Goal: Book appointment/travel/reservation

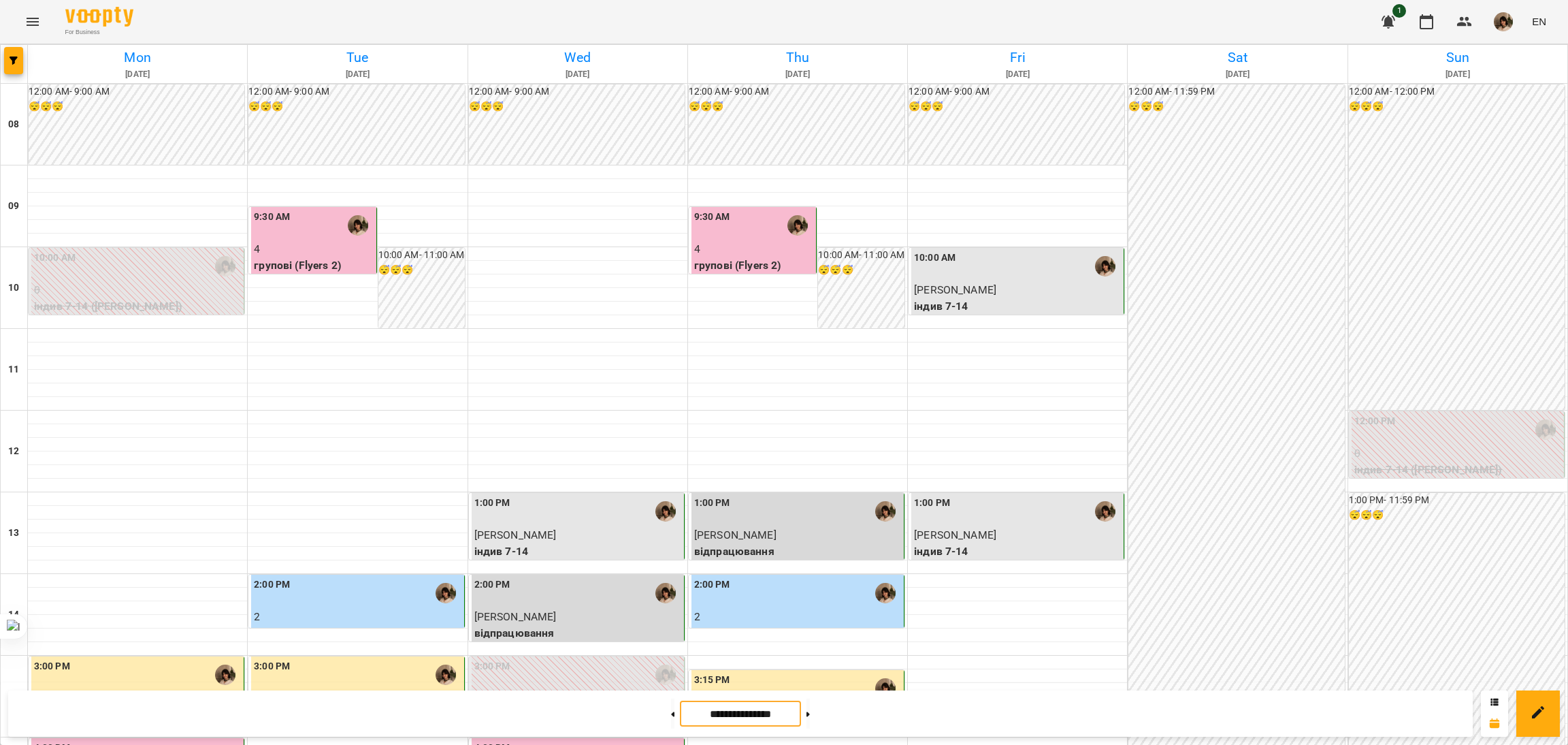
click at [750, 720] on input "**********" at bounding box center [740, 713] width 121 height 26
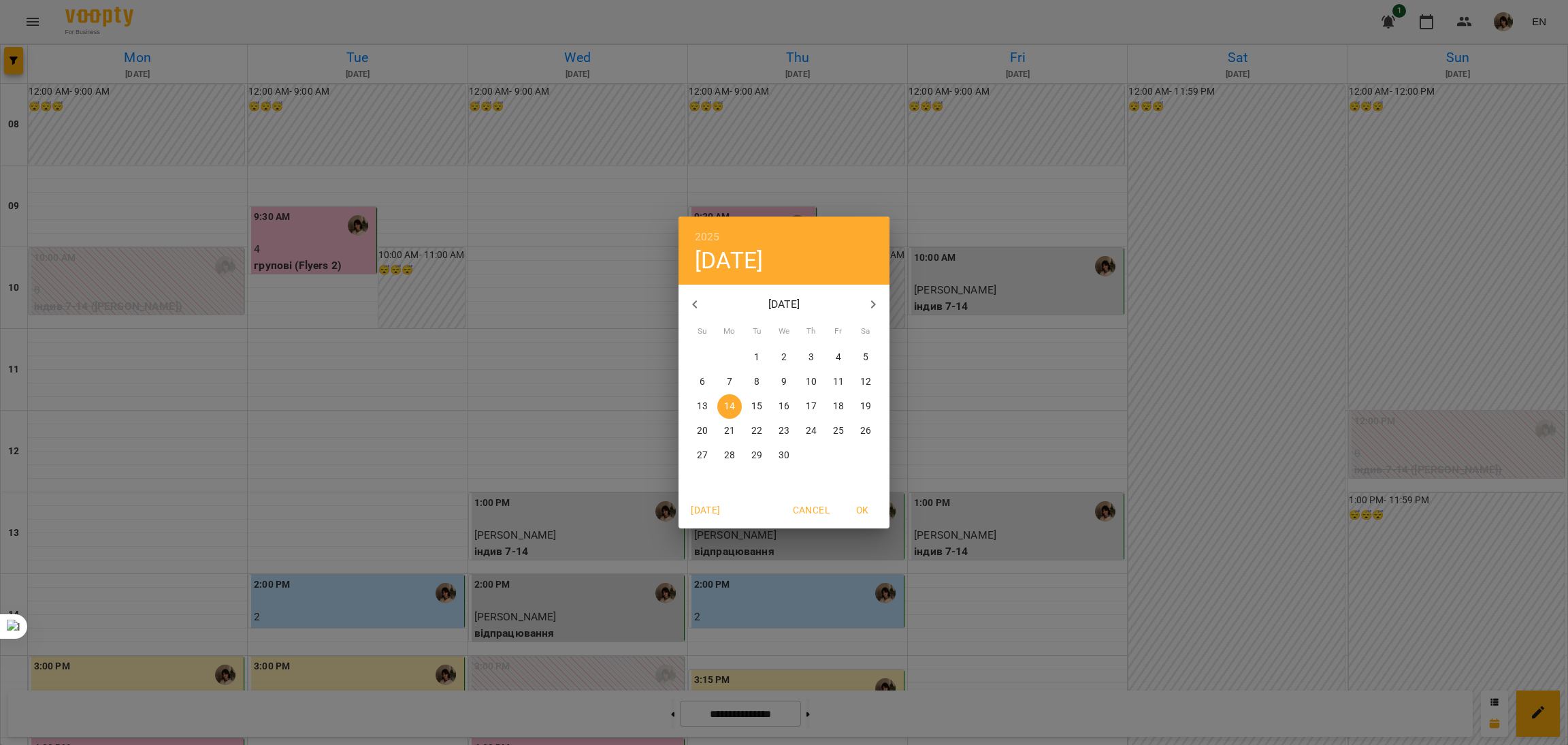
click at [873, 303] on icon "button" at bounding box center [873, 305] width 5 height 9
click at [755, 431] on p "19" at bounding box center [756, 430] width 11 height 13
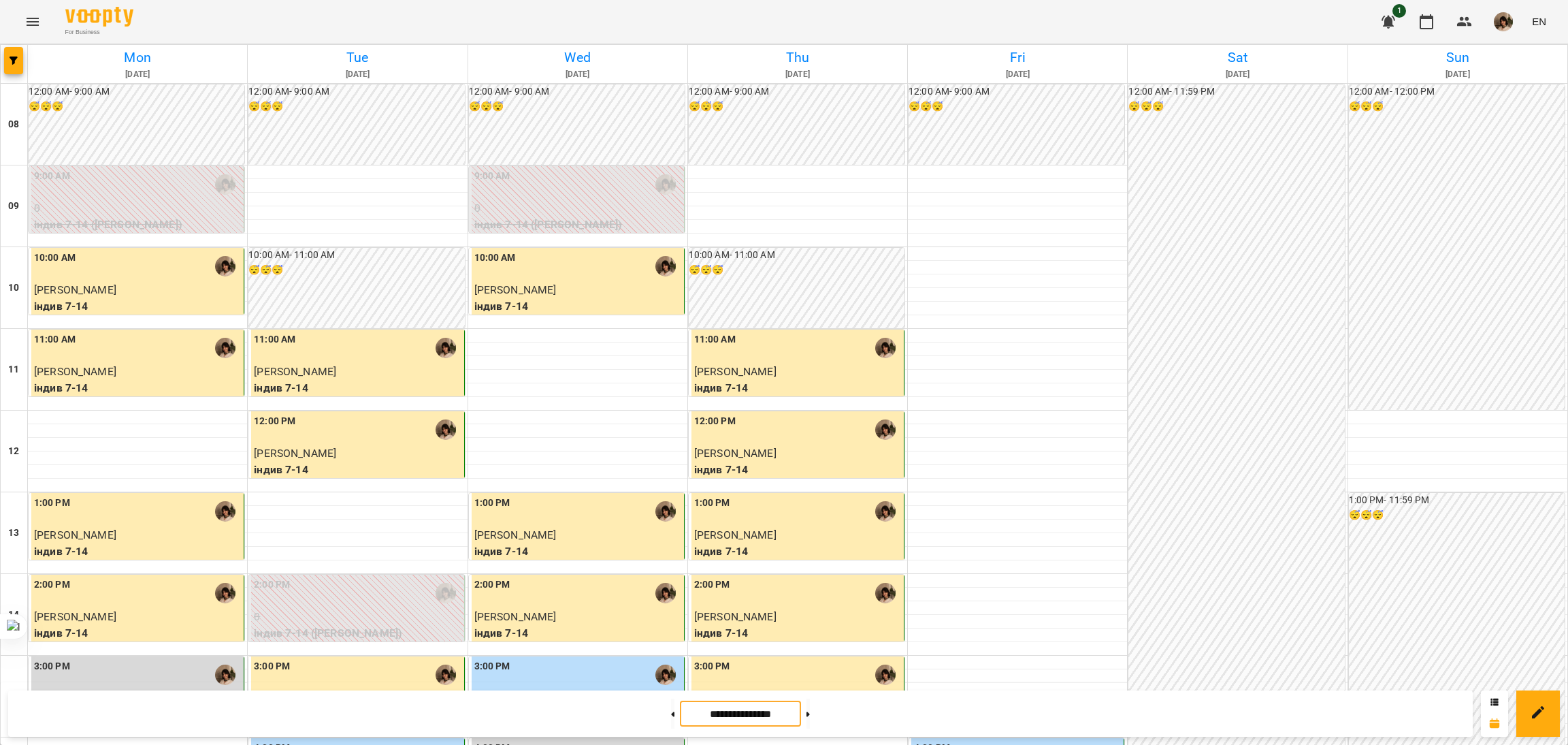
scroll to position [510, 0]
click at [810, 718] on button at bounding box center [808, 713] width 4 height 30
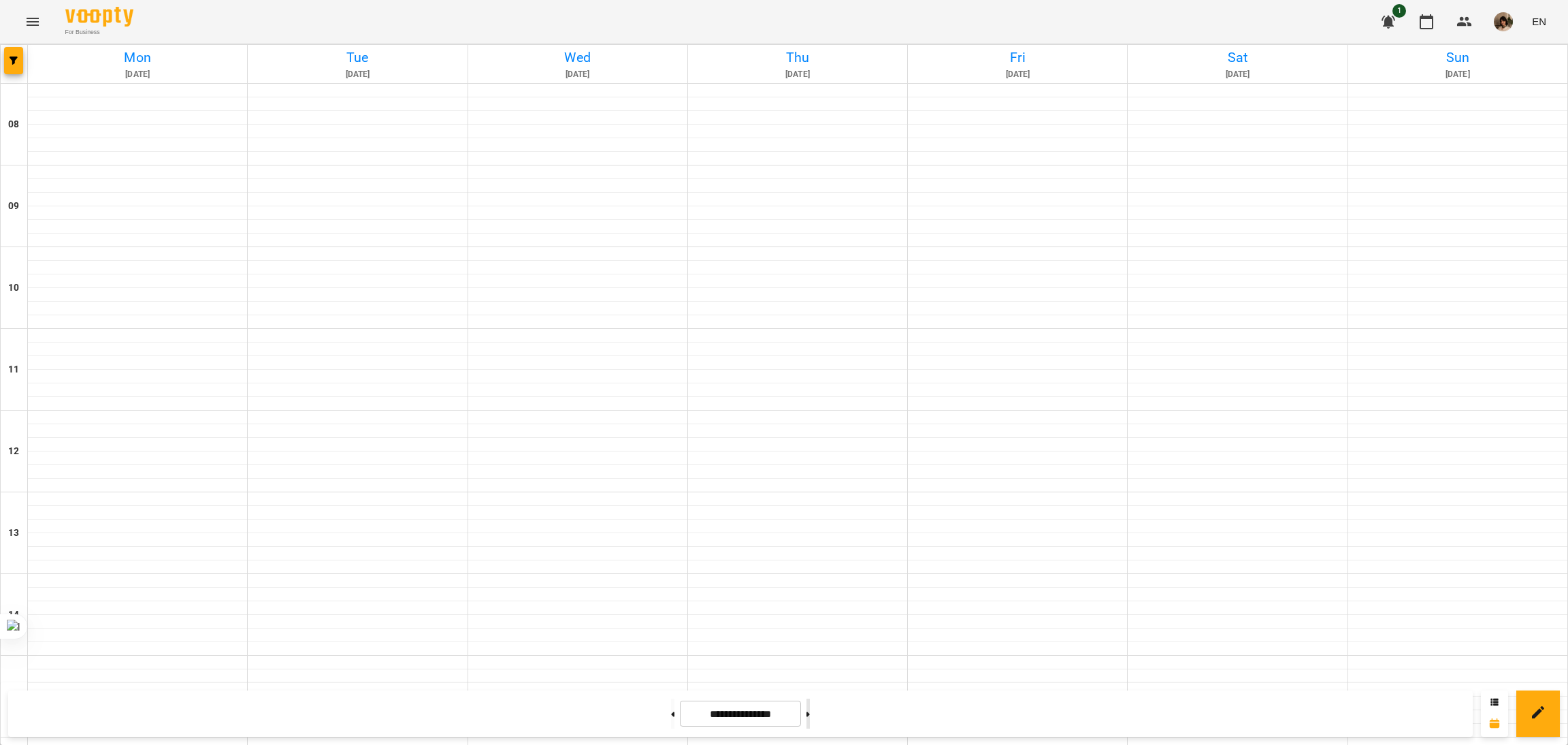
click at [810, 718] on button at bounding box center [808, 713] width 4 height 30
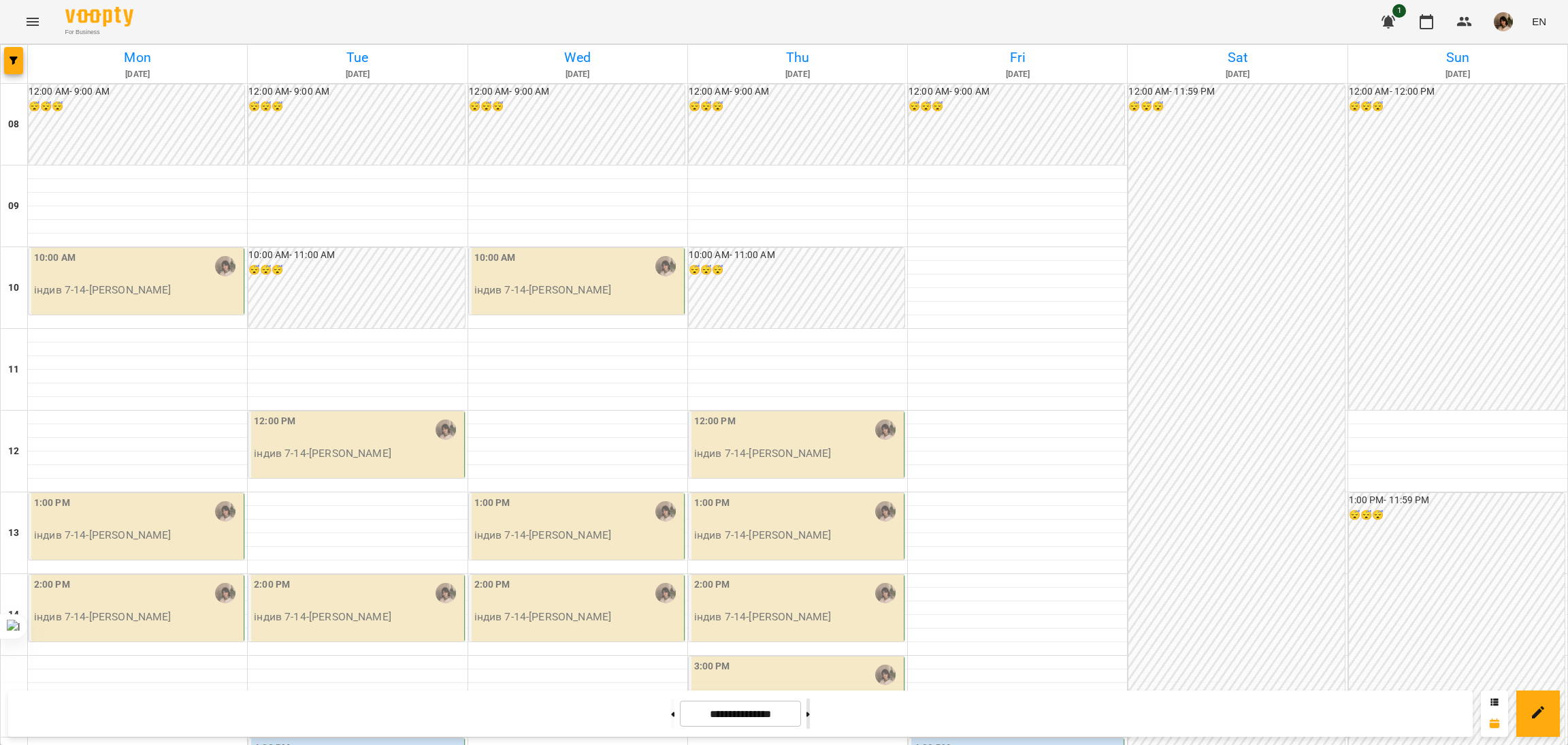
click at [810, 718] on button at bounding box center [808, 713] width 4 height 30
click at [671, 719] on button at bounding box center [672, 713] width 4 height 30
click at [671, 715] on button at bounding box center [672, 713] width 4 height 30
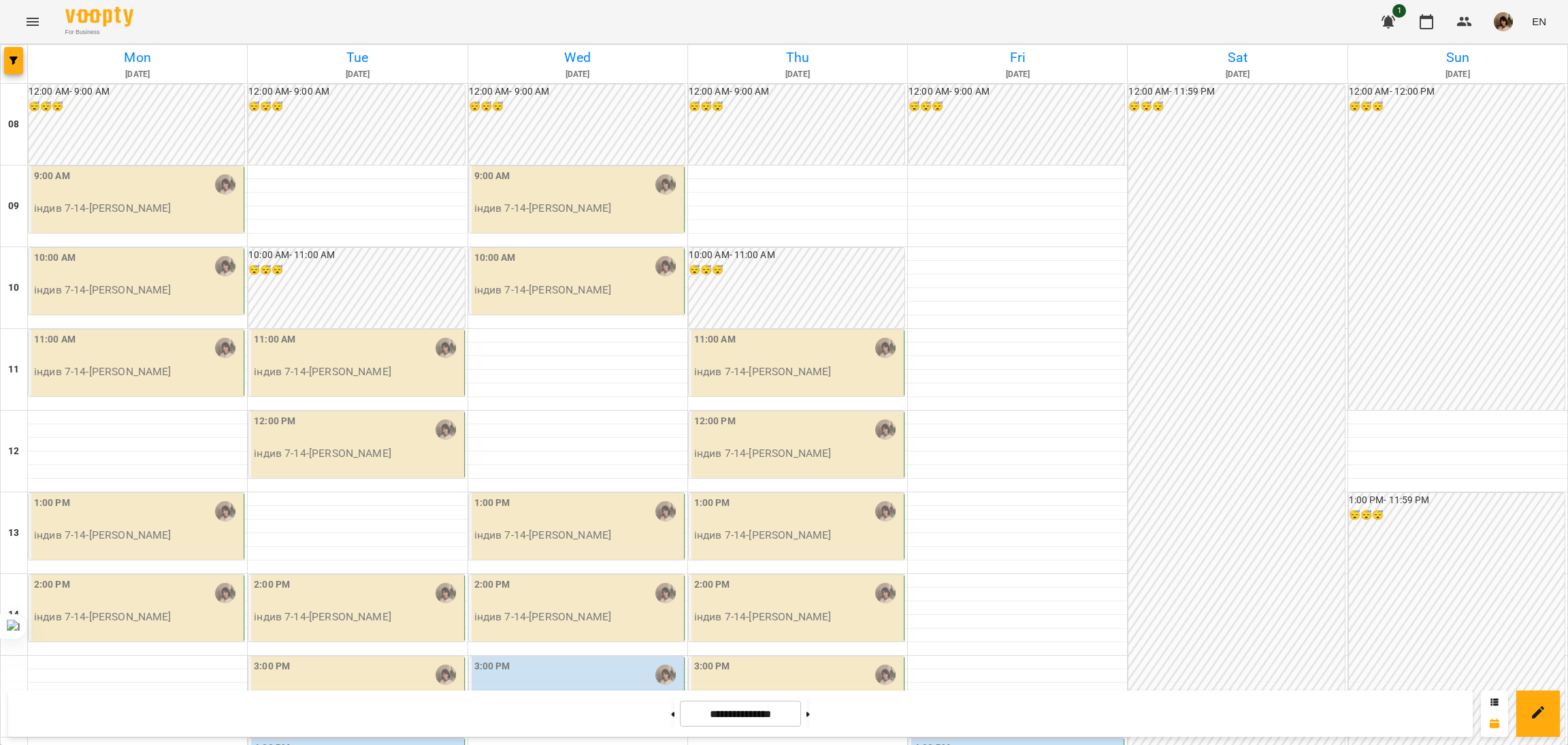
scroll to position [544, 0]
click at [671, 712] on button at bounding box center [672, 713] width 4 height 30
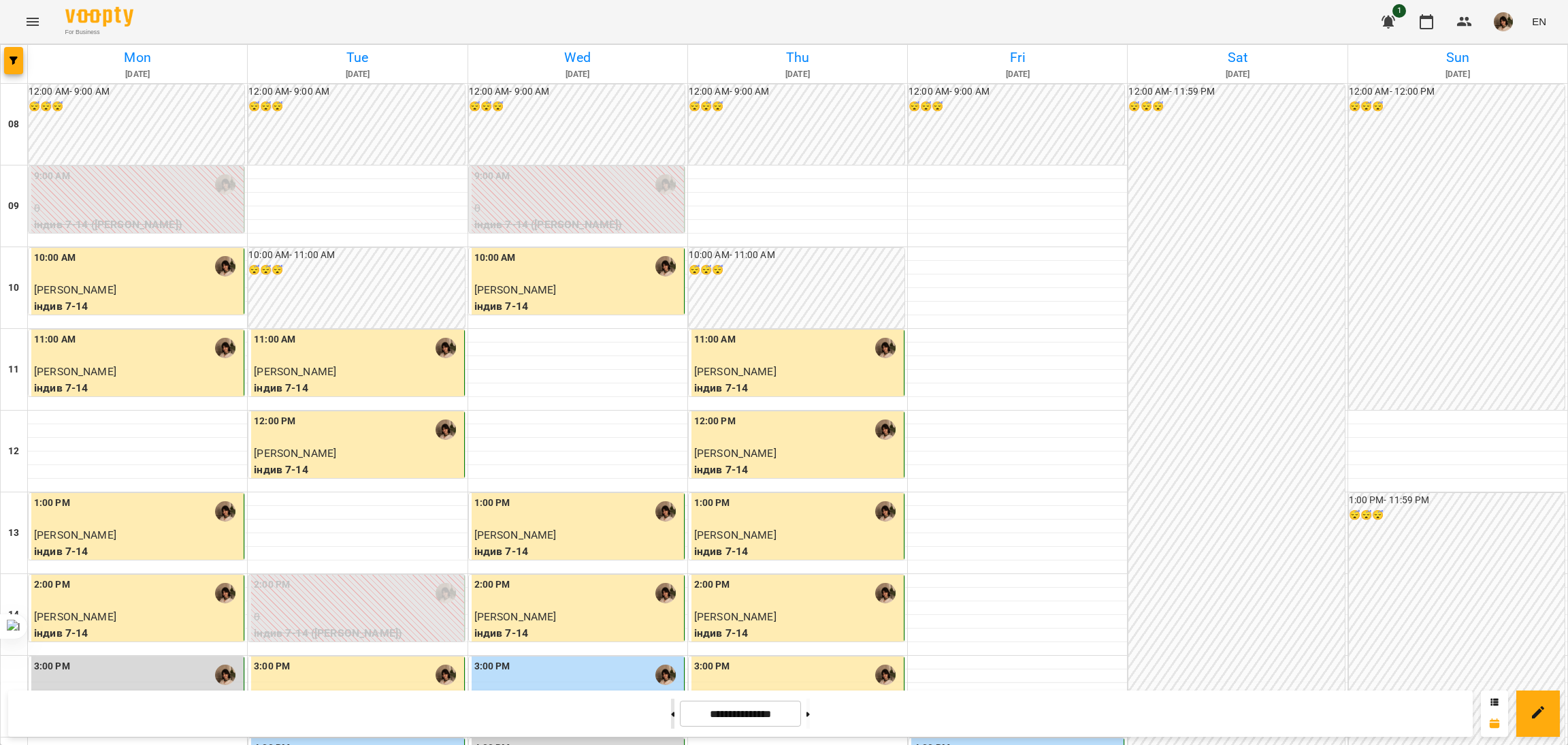
click at [671, 712] on button at bounding box center [672, 713] width 4 height 30
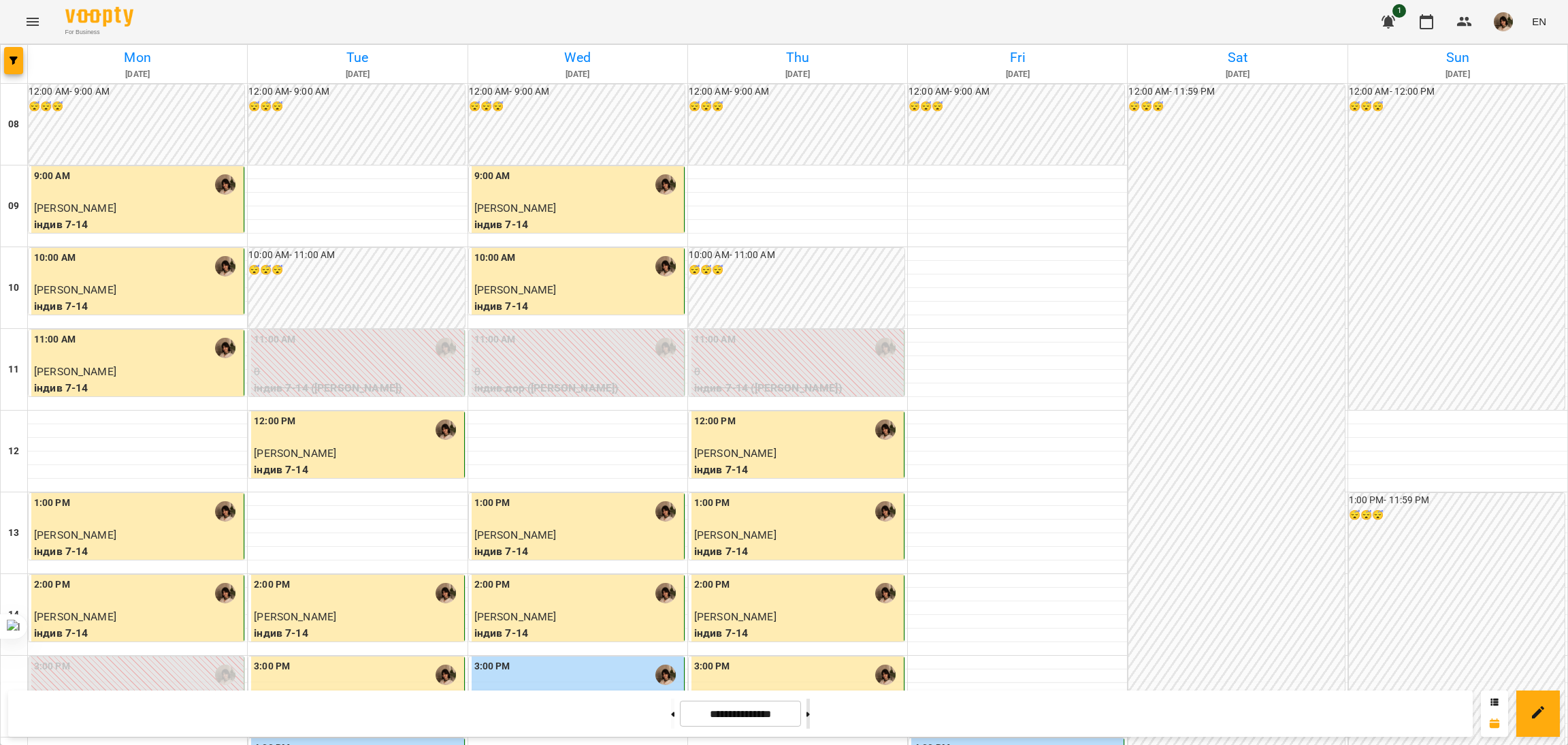
click at [810, 710] on button at bounding box center [808, 713] width 4 height 30
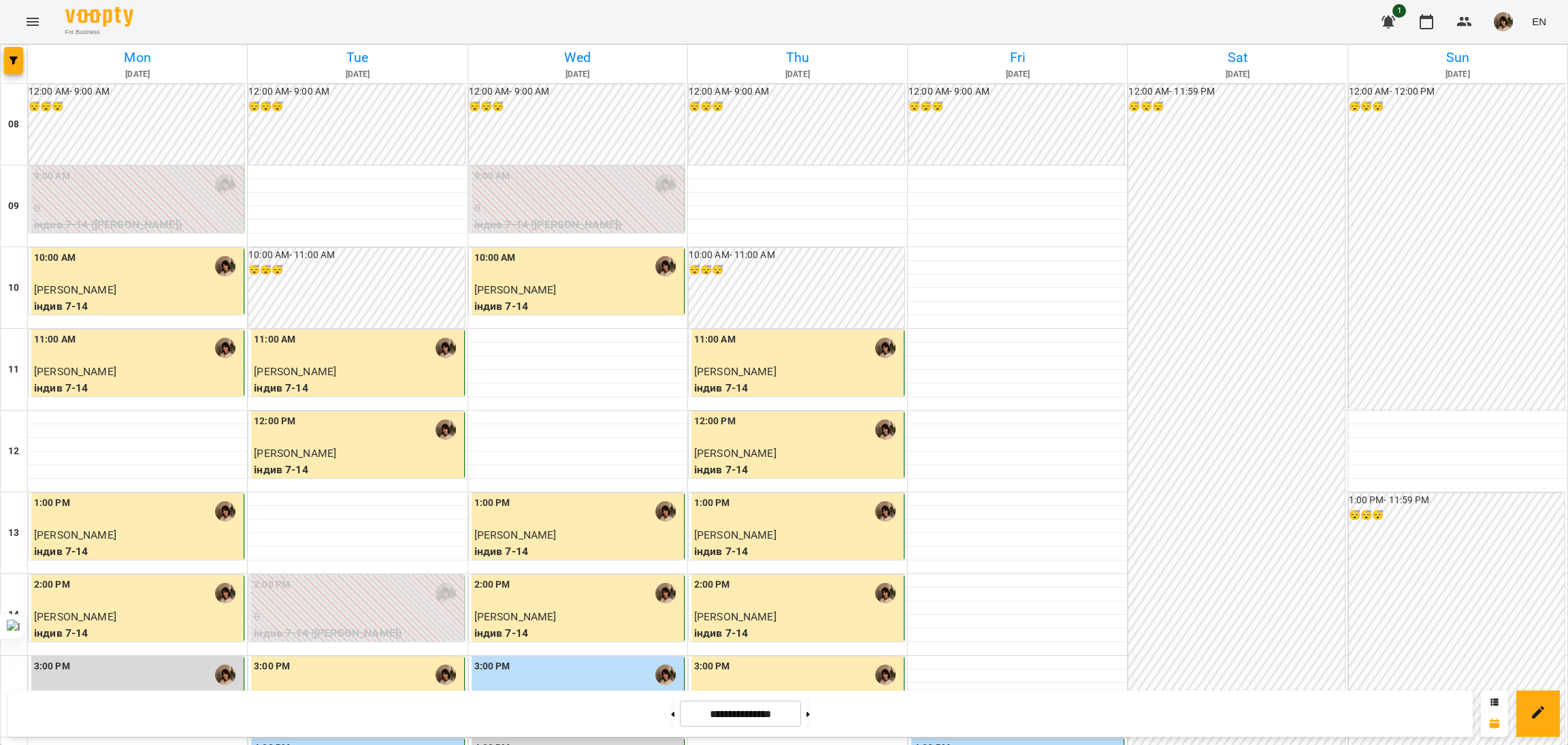
scroll to position [237, 0]
click at [810, 716] on button at bounding box center [808, 713] width 4 height 30
type input "**********"
